Goal: Task Accomplishment & Management: Use online tool/utility

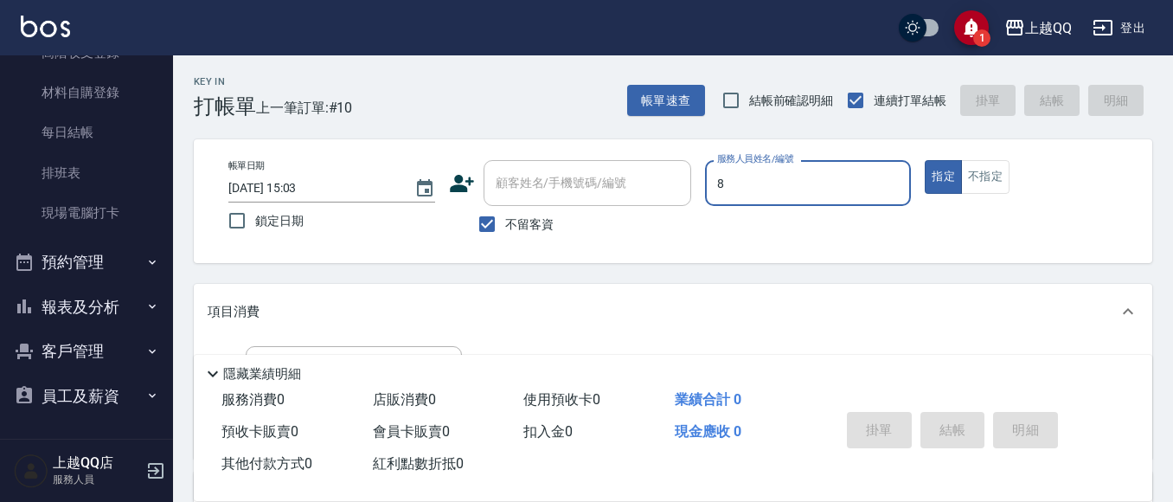
type input "8"
type button "true"
type input "[PERSON_NAME]-8"
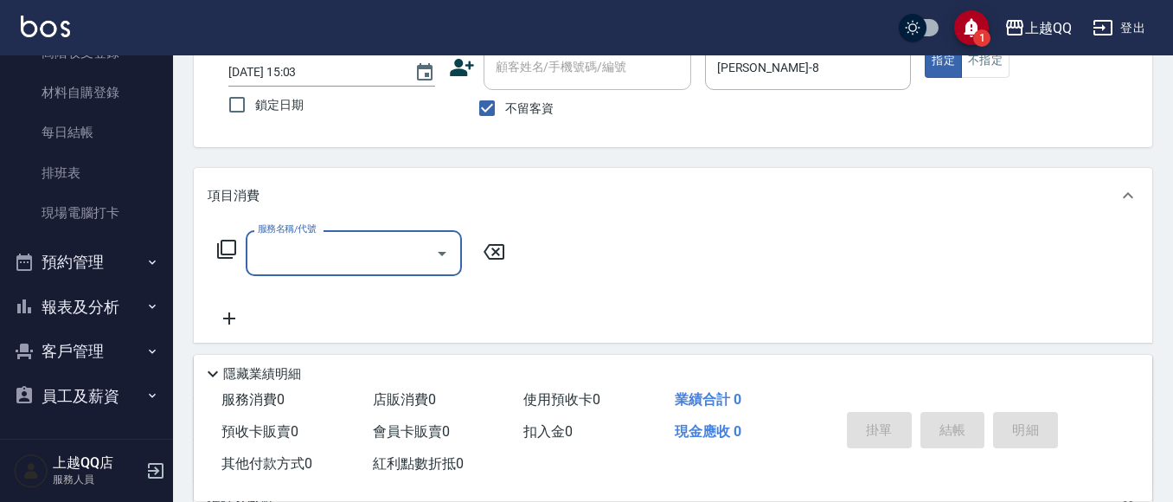
scroll to position [135, 0]
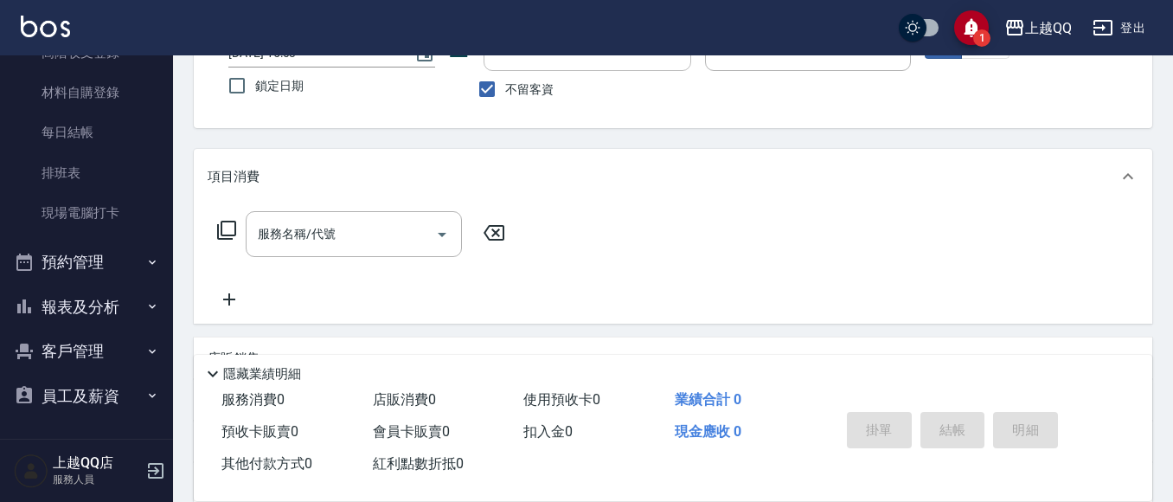
click at [221, 230] on icon at bounding box center [226, 230] width 19 height 19
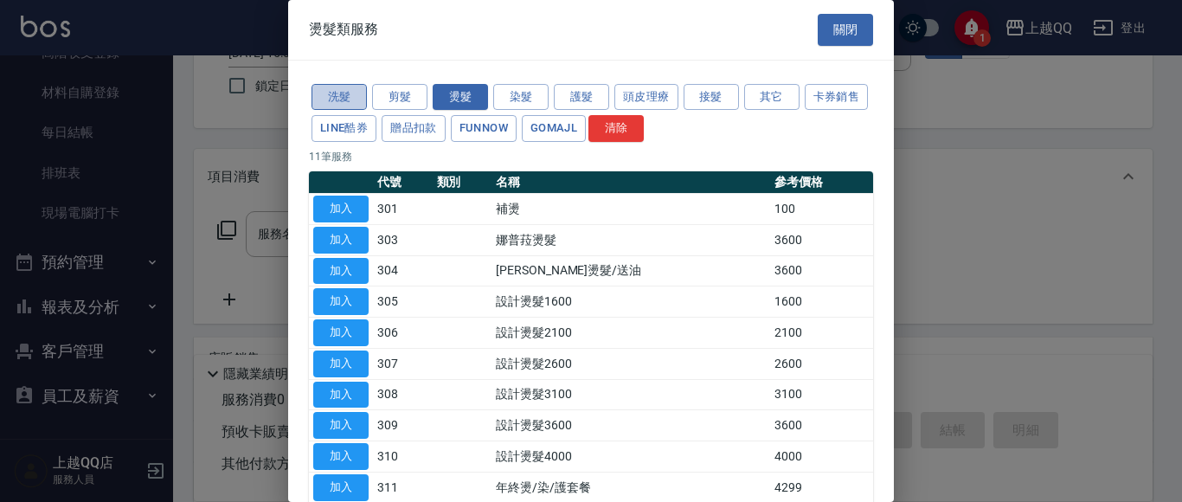
click at [334, 92] on button "洗髮" at bounding box center [338, 97] width 55 height 27
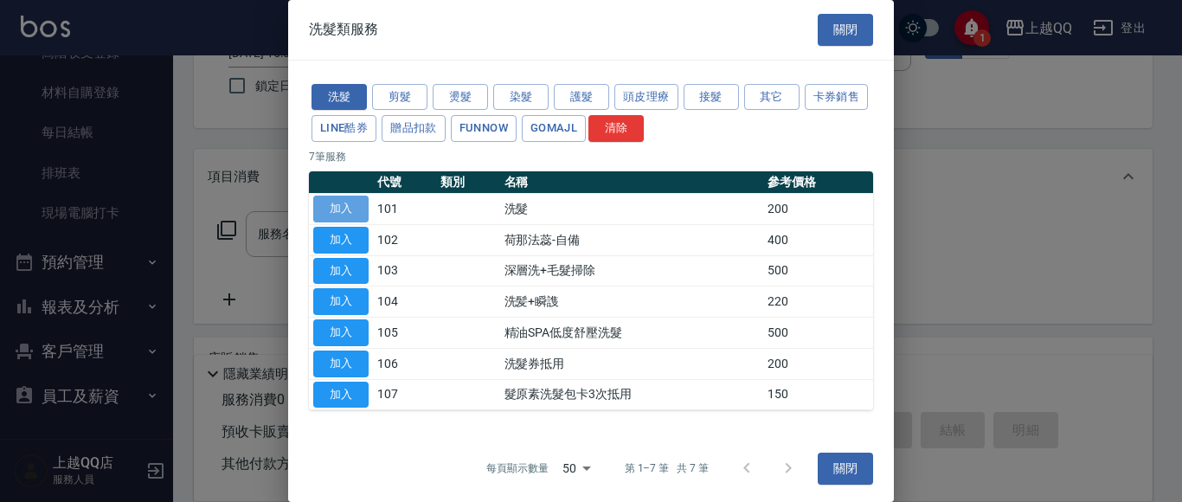
click at [356, 203] on button "加入" at bounding box center [340, 208] width 55 height 27
type input "洗髮(101)"
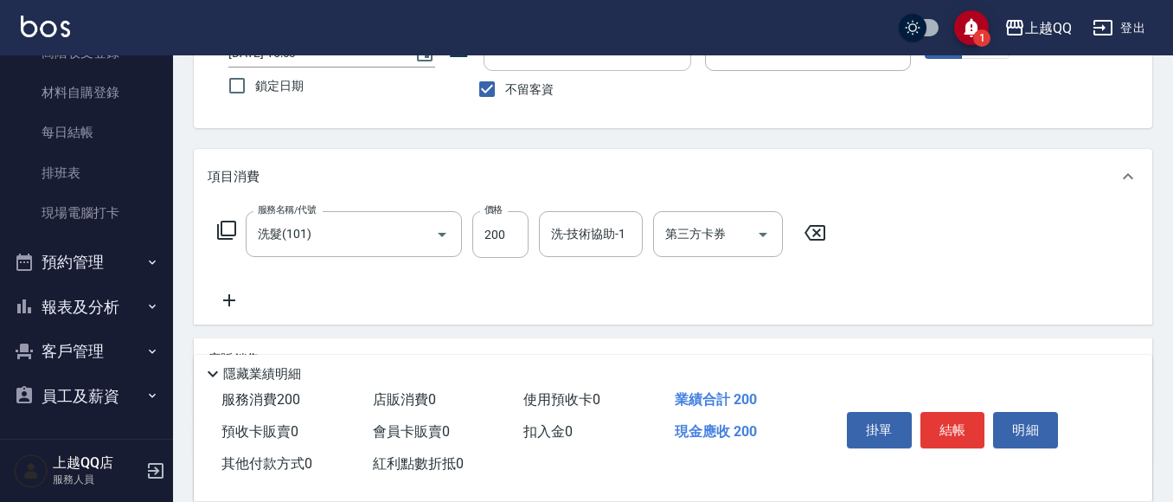
click at [235, 225] on icon at bounding box center [226, 230] width 19 height 19
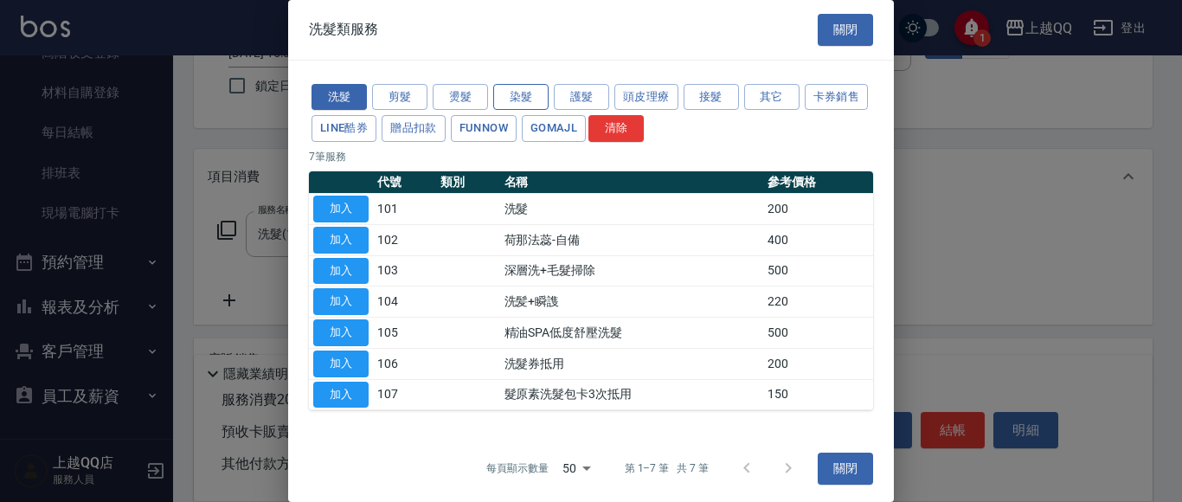
click at [511, 95] on button "染髮" at bounding box center [520, 97] width 55 height 27
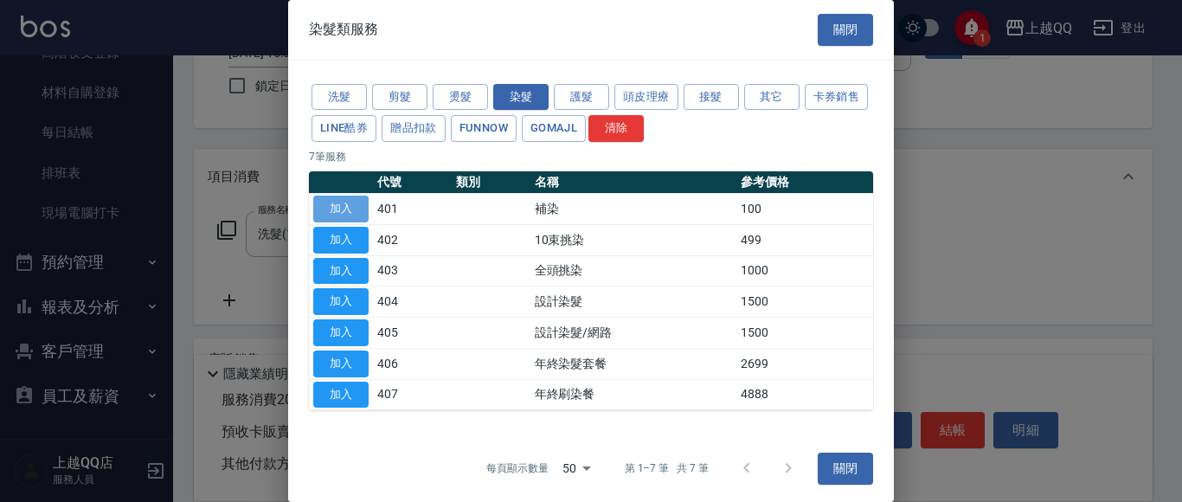
click at [360, 208] on button "加入" at bounding box center [340, 208] width 55 height 27
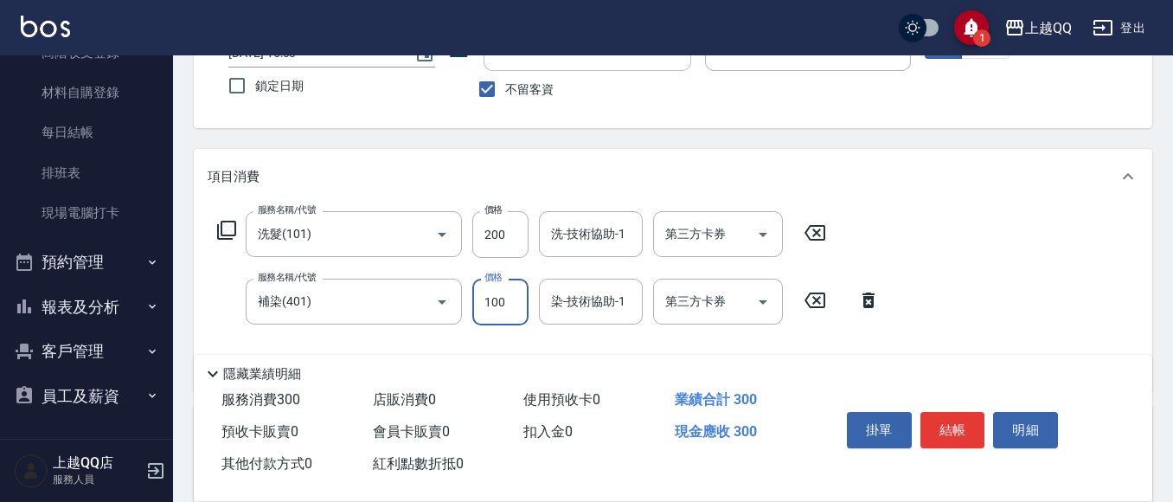
click at [508, 304] on input "100" at bounding box center [500, 302] width 56 height 47
type input "1300"
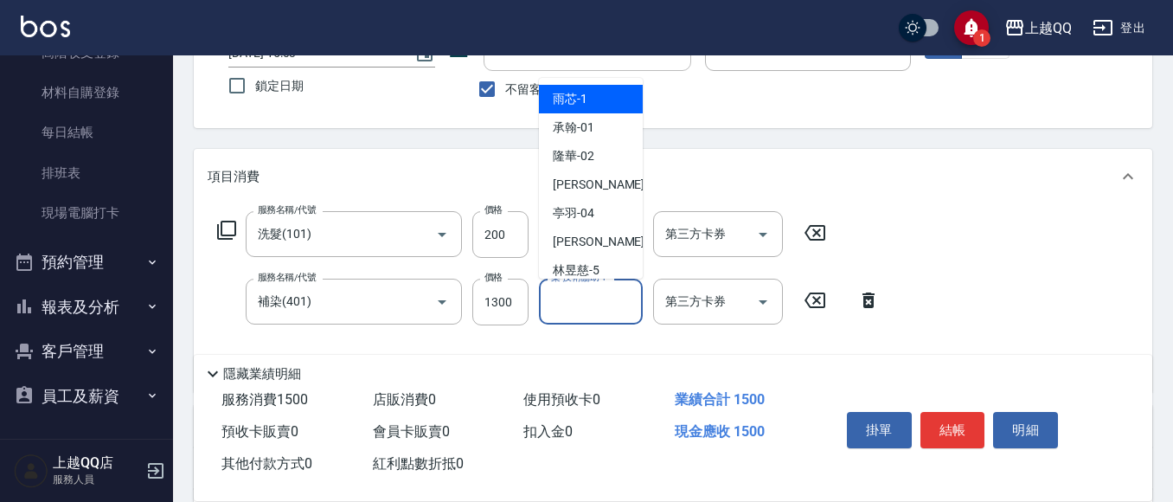
click at [590, 309] on input "染-技術協助-1" at bounding box center [591, 301] width 88 height 30
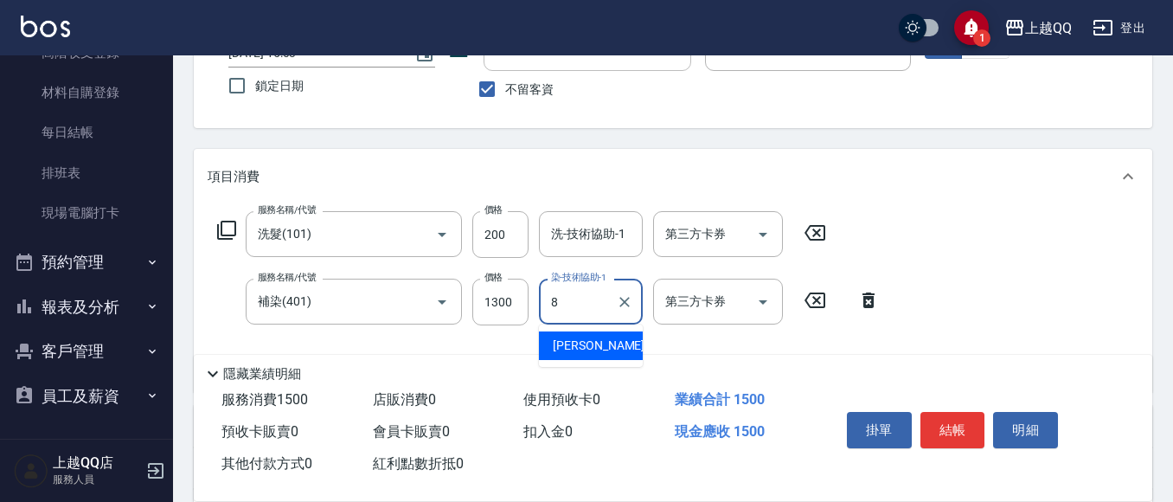
click at [599, 350] on div "[PERSON_NAME] -8" at bounding box center [591, 345] width 104 height 29
type input "[PERSON_NAME]-8"
click at [525, 242] on input "200" at bounding box center [500, 234] width 56 height 47
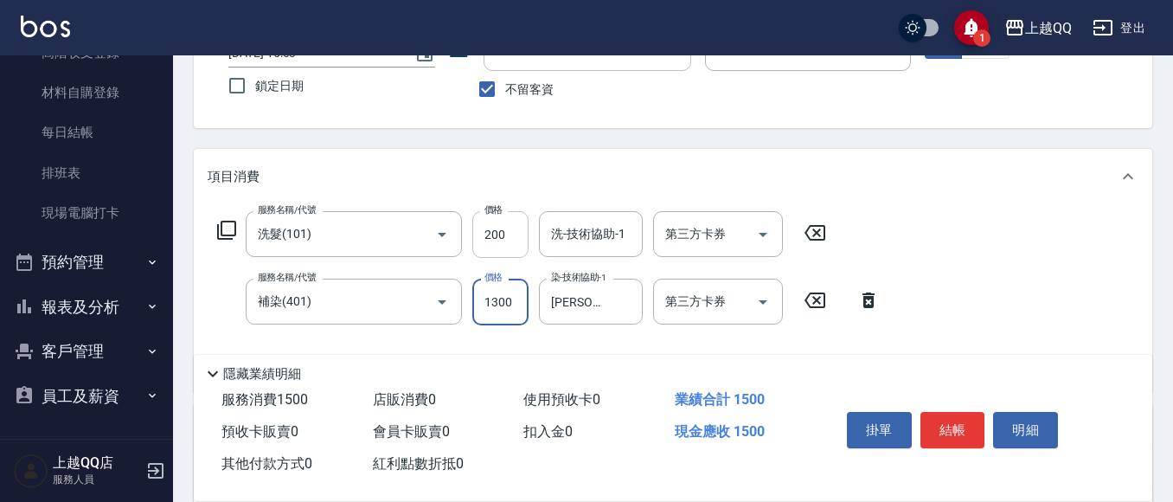
click at [511, 225] on input "200" at bounding box center [500, 234] width 56 height 47
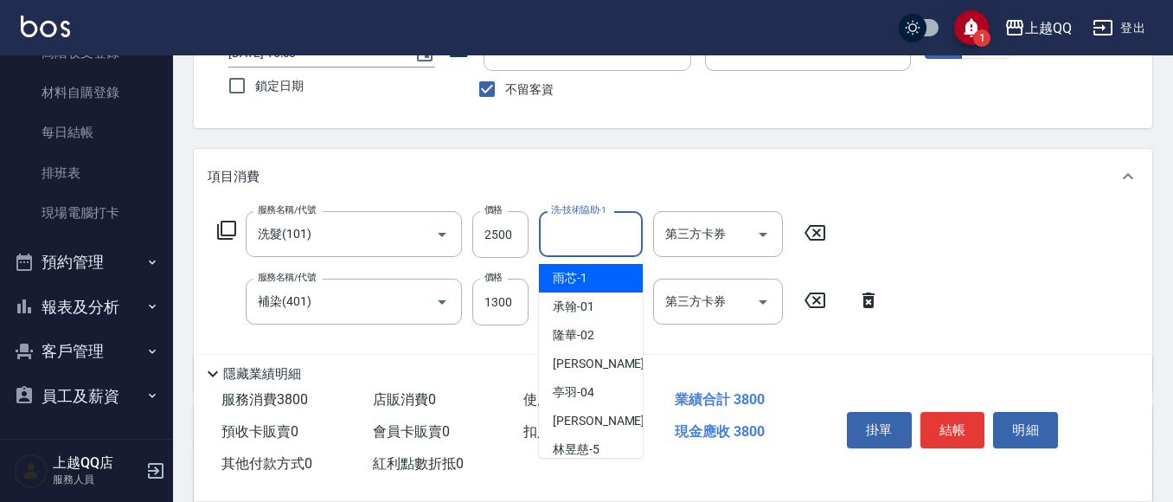
click at [590, 224] on div "洗-技術協助-1 洗-技術協助-1" at bounding box center [591, 234] width 104 height 46
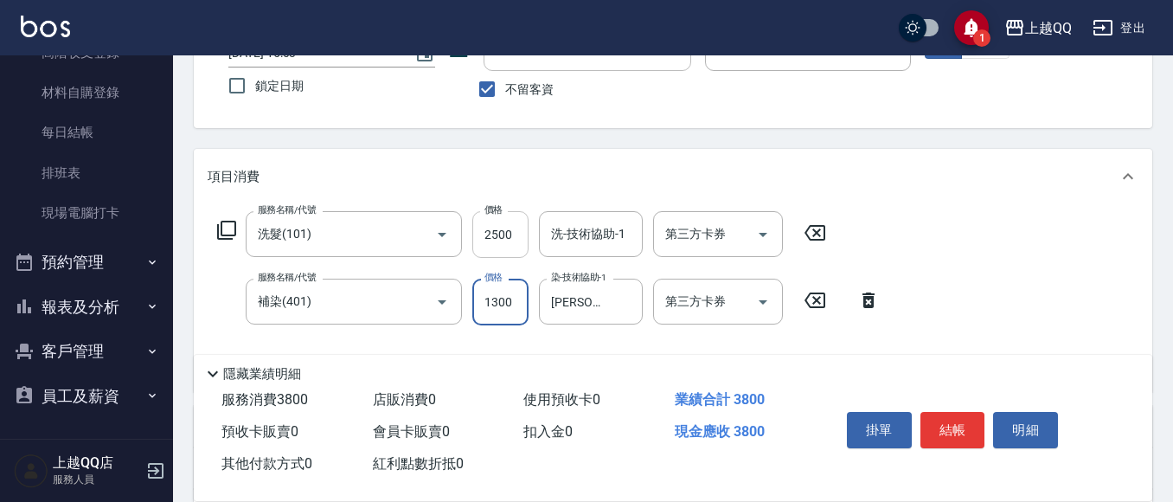
click at [517, 239] on input "2500" at bounding box center [500, 234] width 56 height 47
type input "250"
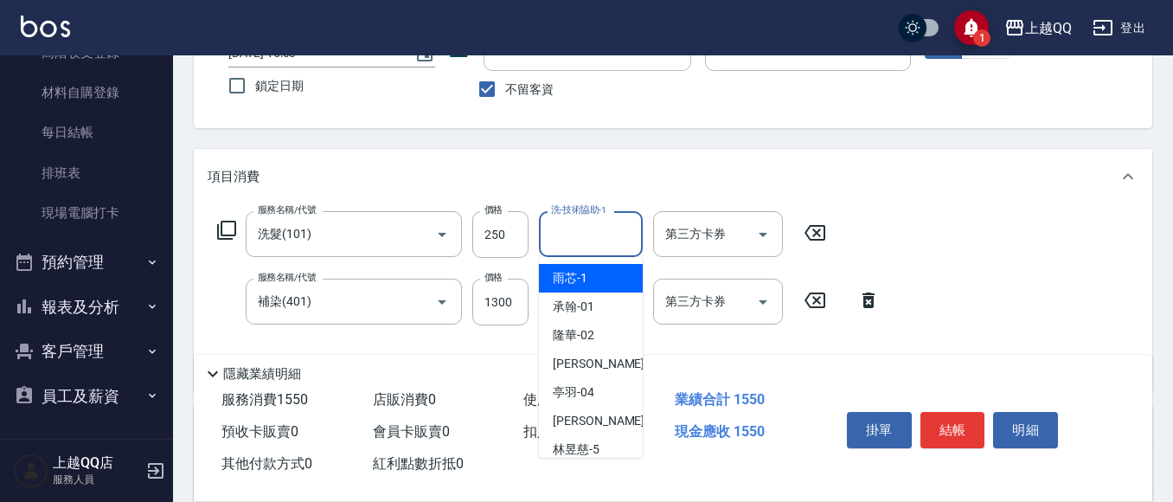
click at [589, 229] on div "洗-技術協助-1 洗-技術協助-1" at bounding box center [591, 234] width 104 height 46
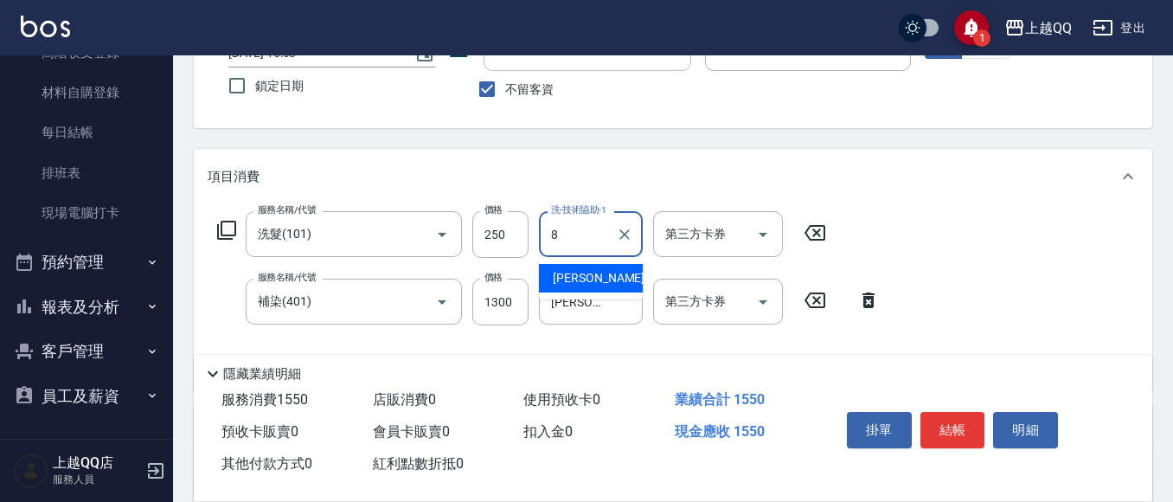
click at [596, 275] on div "[PERSON_NAME] -8" at bounding box center [591, 278] width 104 height 29
type input "[PERSON_NAME]-8"
click at [960, 418] on button "結帳" at bounding box center [952, 430] width 65 height 36
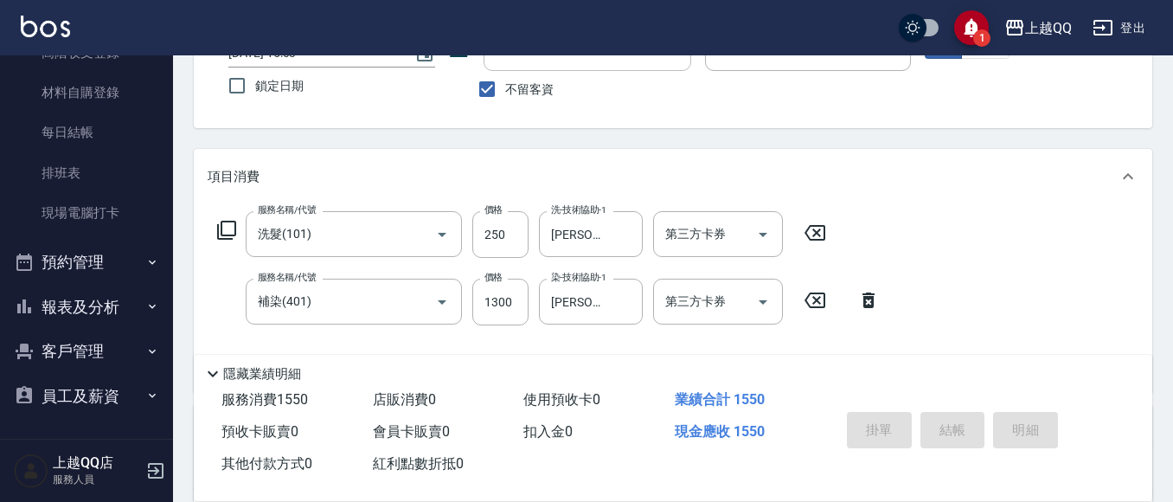
type input "[DATE] 17:20"
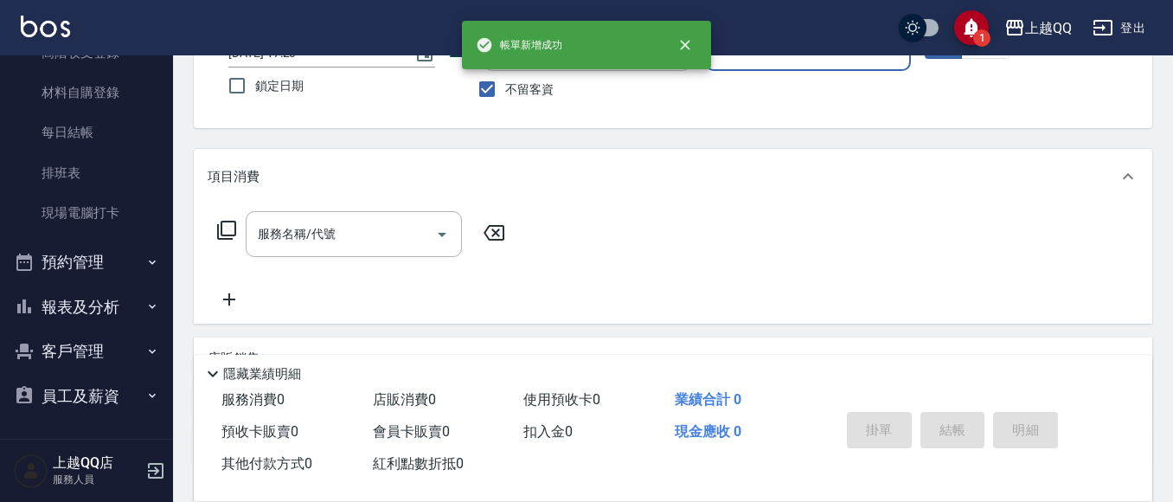
scroll to position [108, 0]
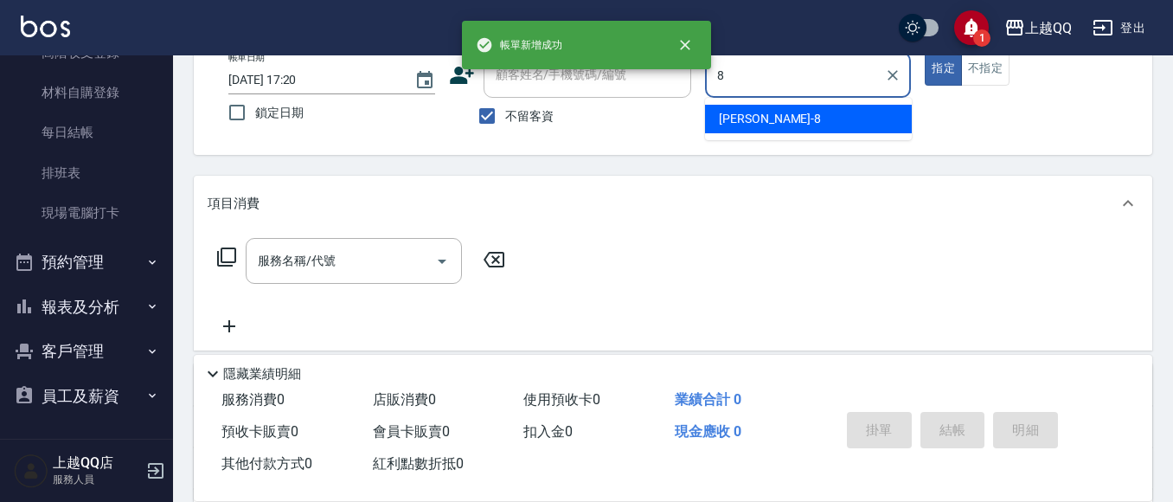
type input "[PERSON_NAME]-8"
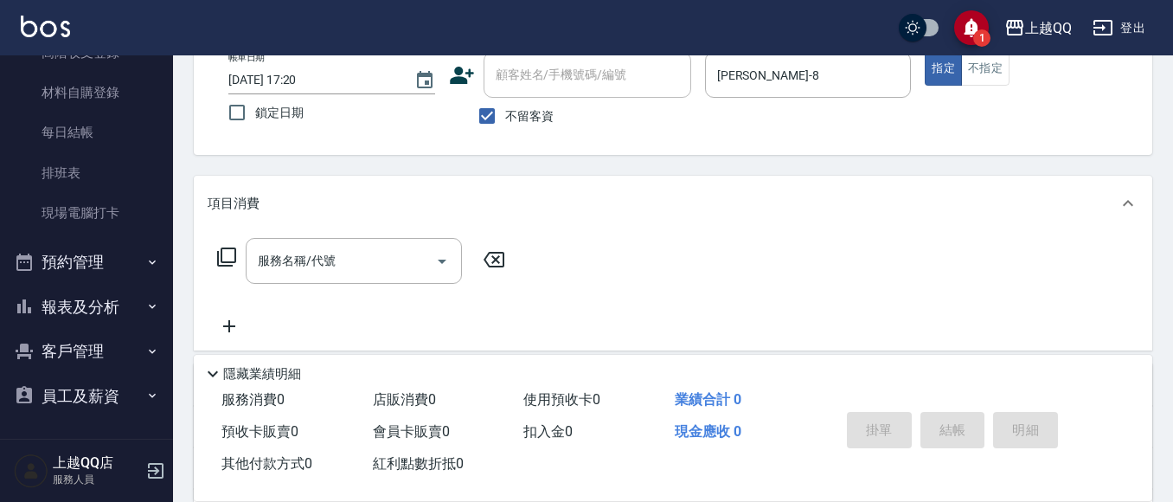
click at [222, 254] on icon at bounding box center [226, 256] width 19 height 19
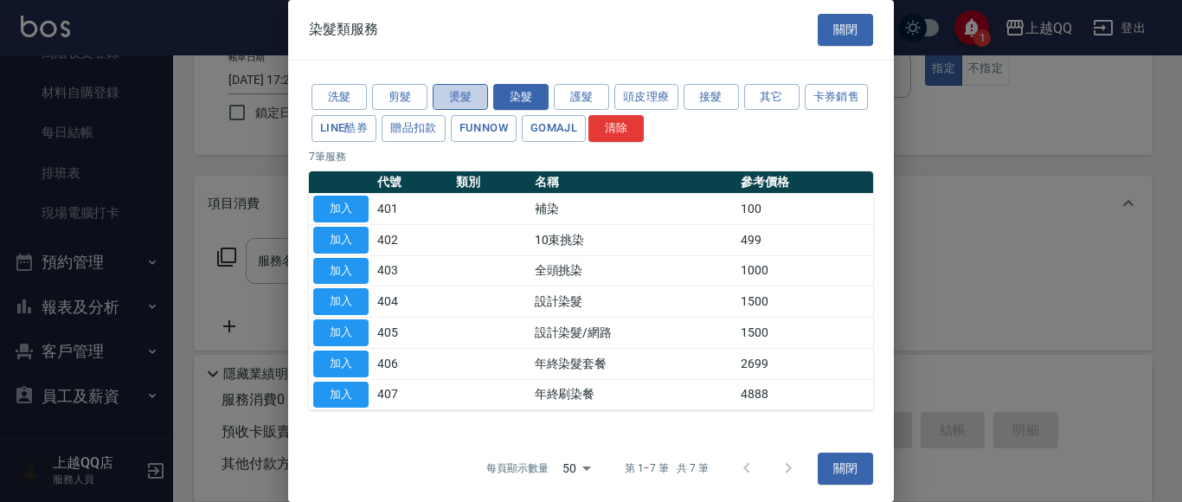
click at [445, 93] on button "燙髮" at bounding box center [460, 97] width 55 height 27
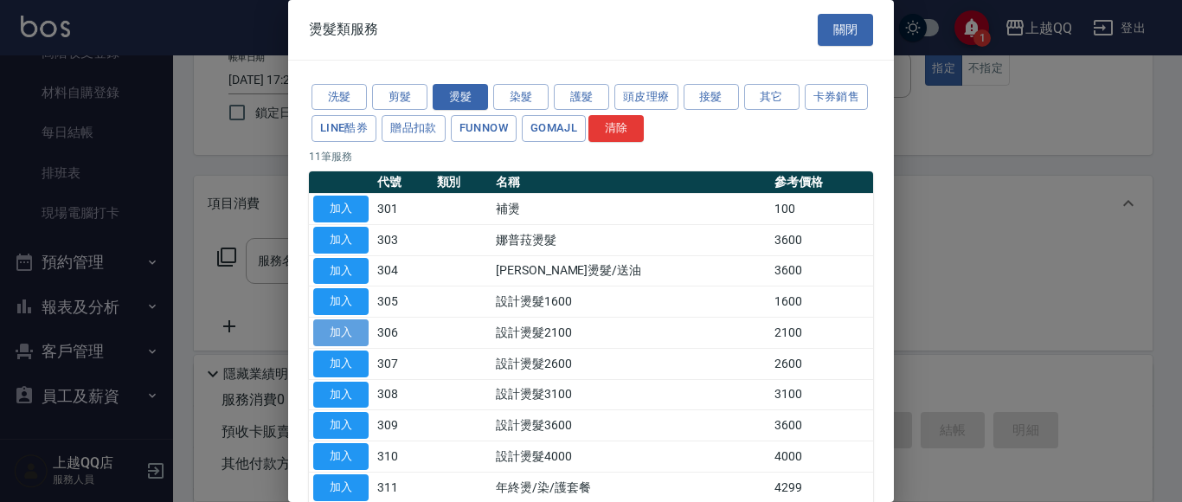
click at [341, 337] on button "加入" at bounding box center [340, 332] width 55 height 27
type input "設計燙髮2100(306)"
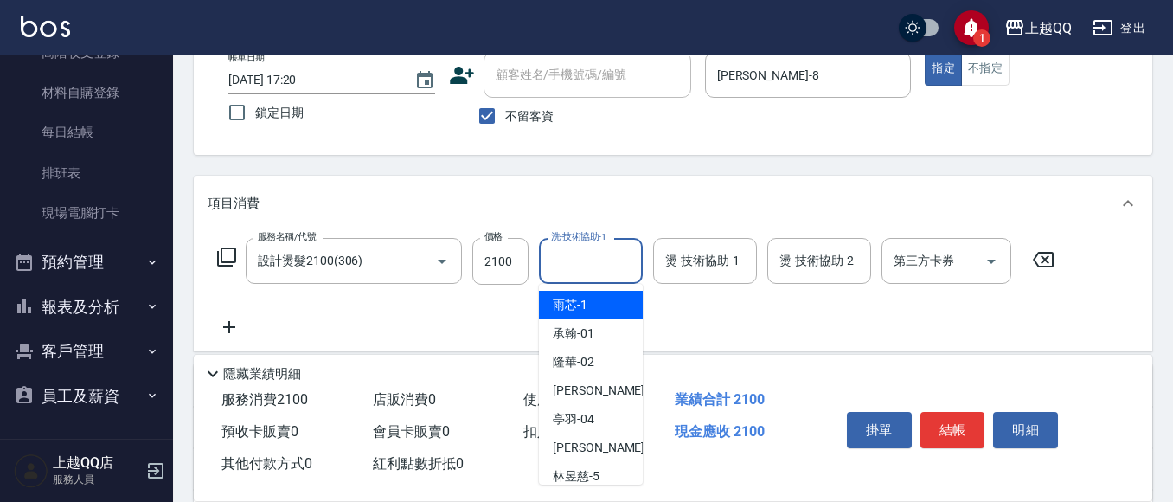
click at [577, 271] on input "洗-技術協助-1" at bounding box center [591, 261] width 88 height 30
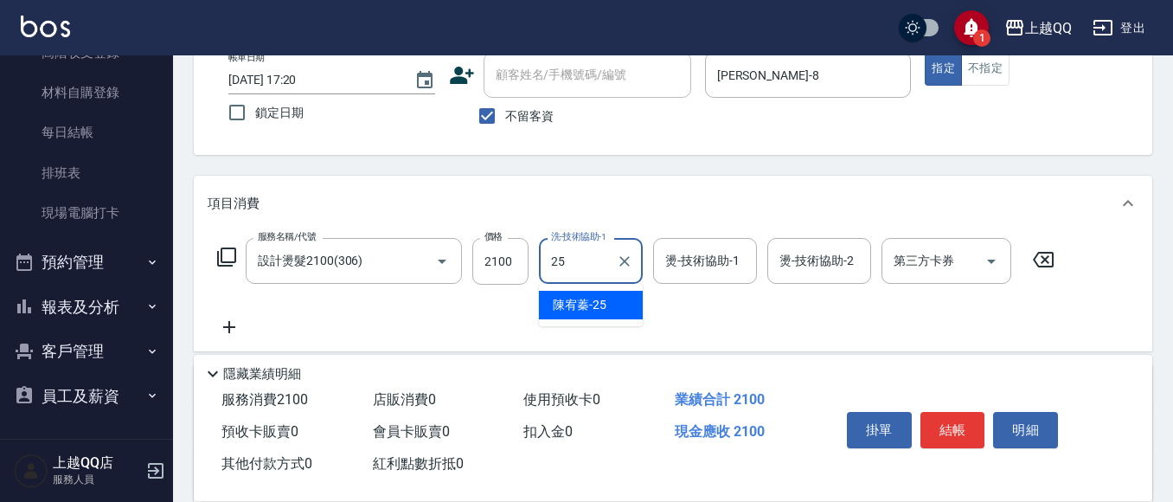
click at [622, 304] on div "[PERSON_NAME]-25" at bounding box center [591, 305] width 104 height 29
type input "[PERSON_NAME]-25"
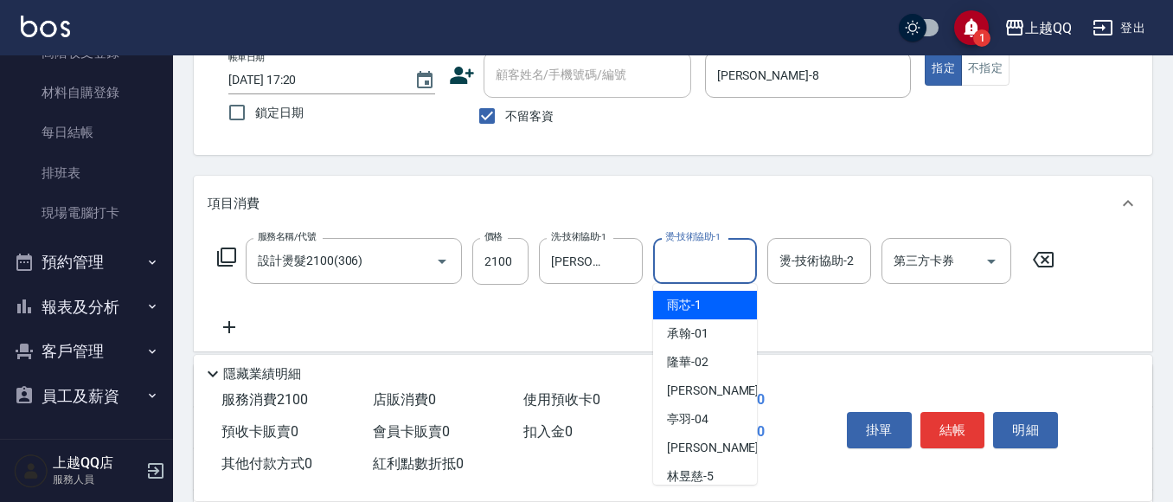
click at [664, 261] on input "燙-技術協助-1" at bounding box center [705, 261] width 88 height 30
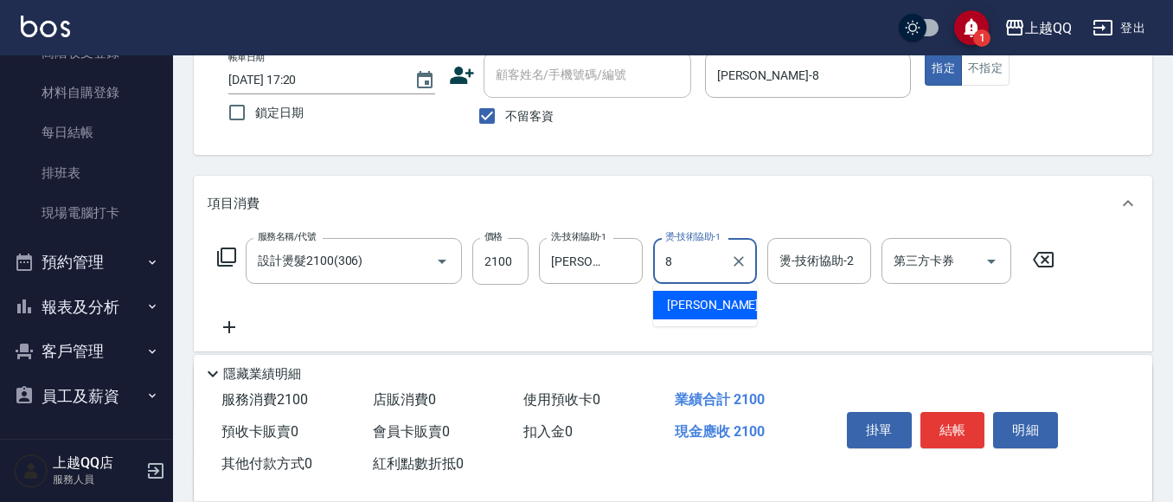
click at [711, 303] on div "[PERSON_NAME] -8" at bounding box center [705, 305] width 104 height 29
type input "[PERSON_NAME]-8"
click at [939, 433] on button "結帳" at bounding box center [952, 430] width 65 height 36
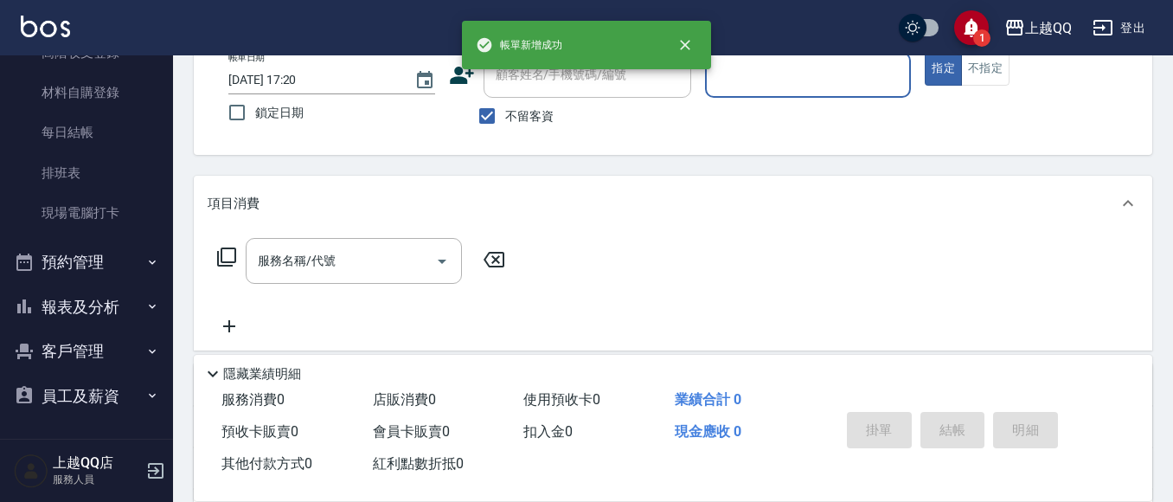
scroll to position [12, 0]
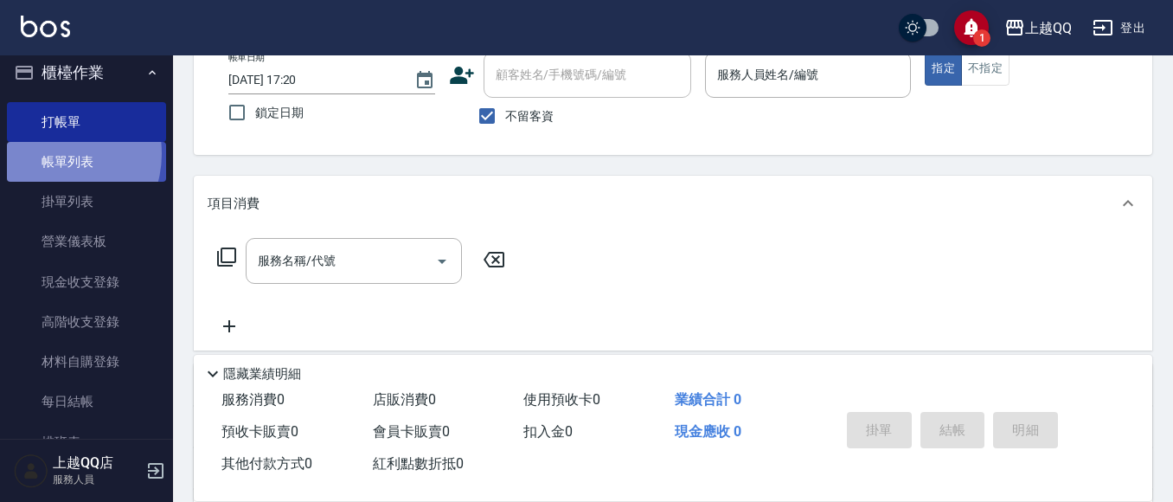
click at [54, 154] on link "帳單列表" at bounding box center [86, 162] width 159 height 40
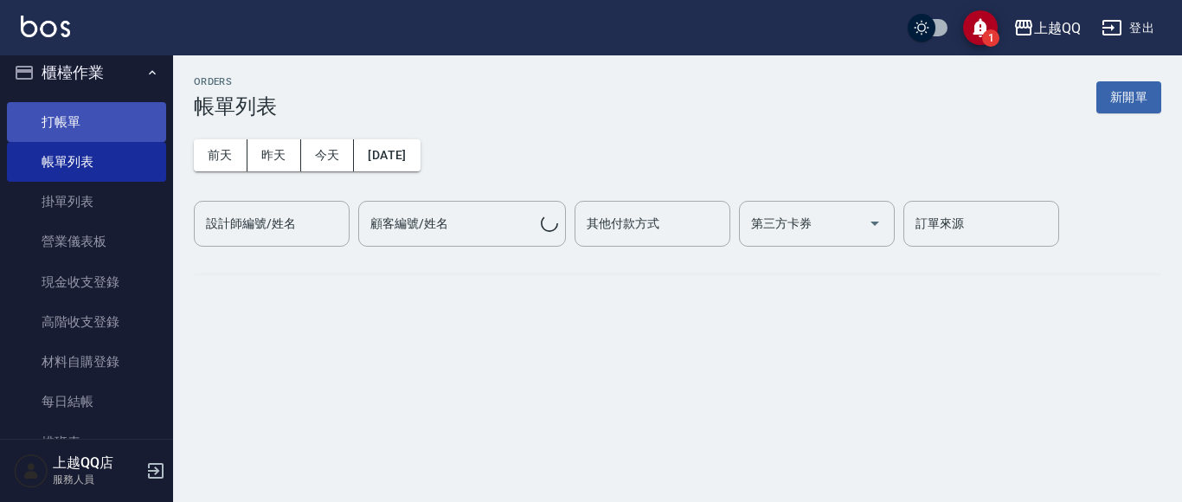
click at [65, 119] on link "打帳單" at bounding box center [86, 122] width 159 height 40
